Goal: Task Accomplishment & Management: Manage account settings

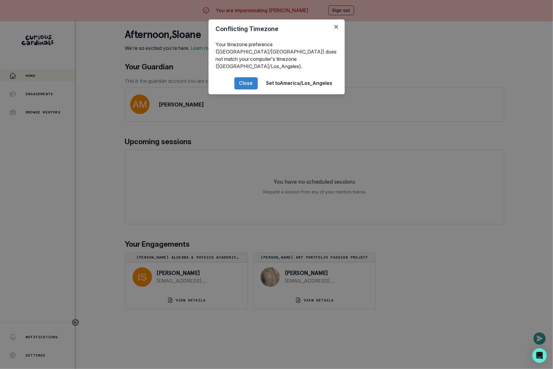
click at [37, 233] on div "Conflicting Timezone Your timezone preference ([GEOGRAPHIC_DATA]/[GEOGRAPHIC_DA…" at bounding box center [276, 184] width 553 height 369
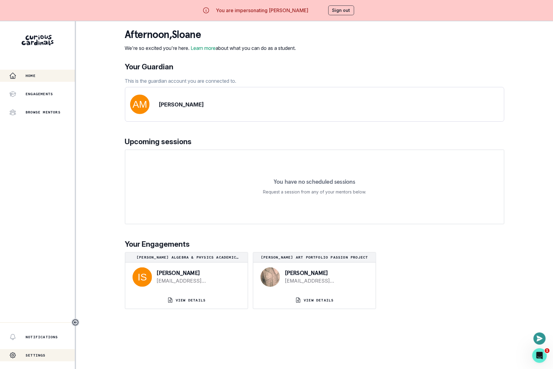
click at [43, 356] on p "Settings" at bounding box center [36, 355] width 20 height 5
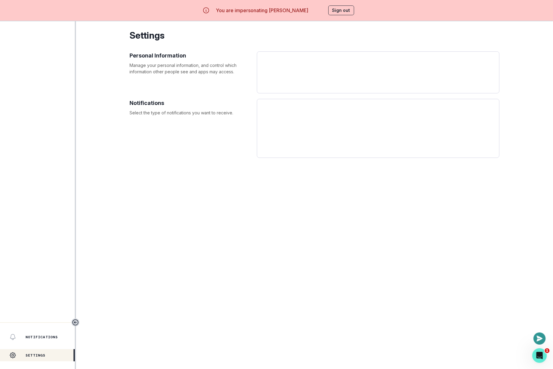
select select "America/[GEOGRAPHIC_DATA]"
select select "11th Grade"
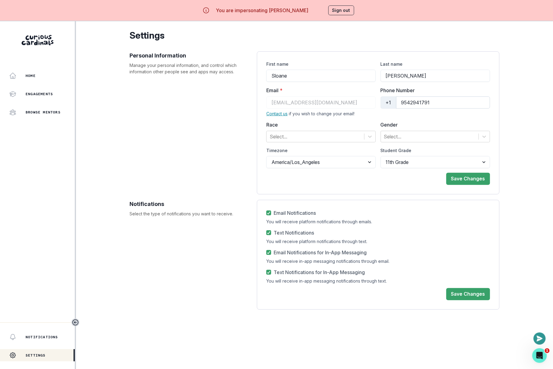
click at [437, 102] on input "9542941791" at bounding box center [443, 102] width 94 height 12
click at [409, 77] on input "[PERSON_NAME]" at bounding box center [435, 76] width 109 height 12
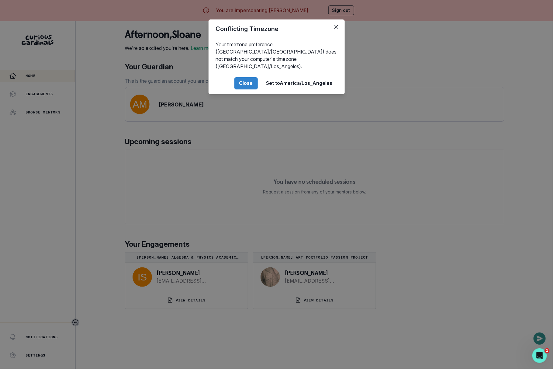
click at [353, 6] on div "Conflicting Timezone Your timezone preference ([GEOGRAPHIC_DATA]/[GEOGRAPHIC_DA…" at bounding box center [276, 184] width 553 height 369
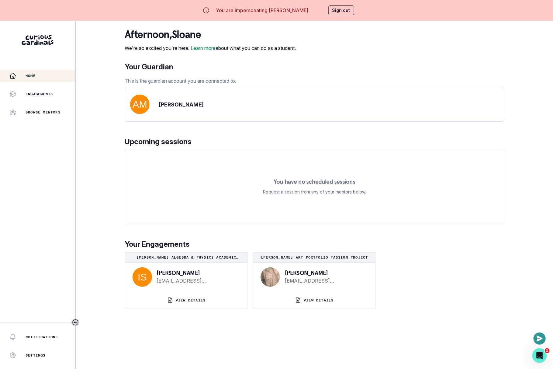
click at [341, 9] on button "Sign out" at bounding box center [341, 10] width 26 height 10
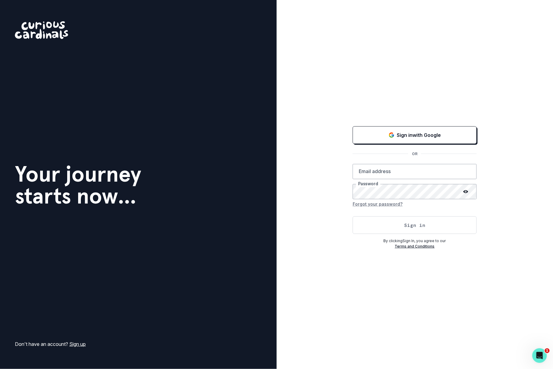
type input "[EMAIL_ADDRESS][DOMAIN_NAME]"
click at [395, 217] on button "Sign in" at bounding box center [415, 225] width 124 height 18
